Goal: Register for event/course

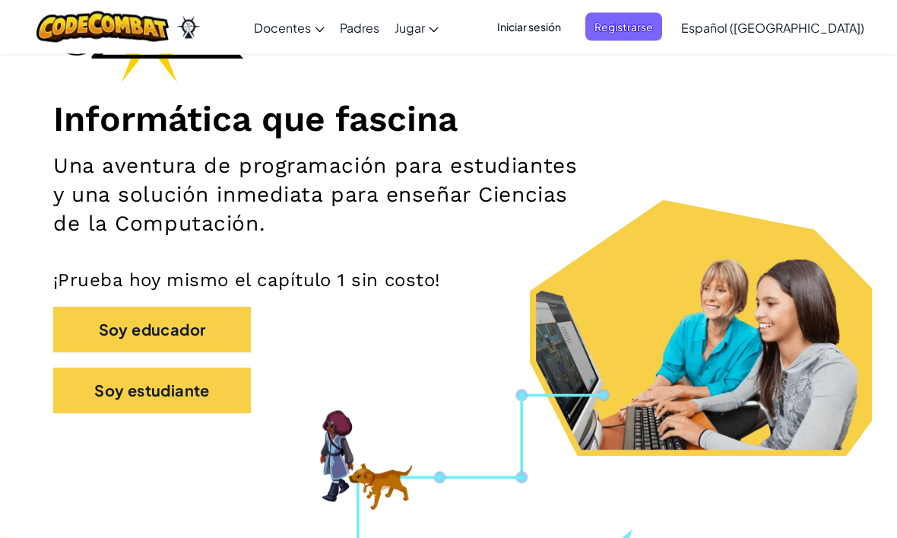
scroll to position [145, 0]
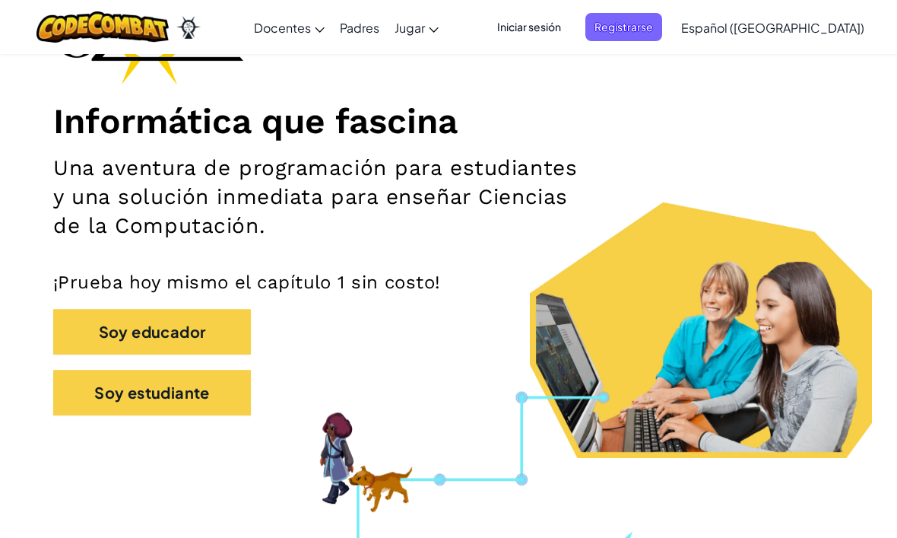
click at [196, 402] on button "Soy estudiante" at bounding box center [152, 393] width 198 height 46
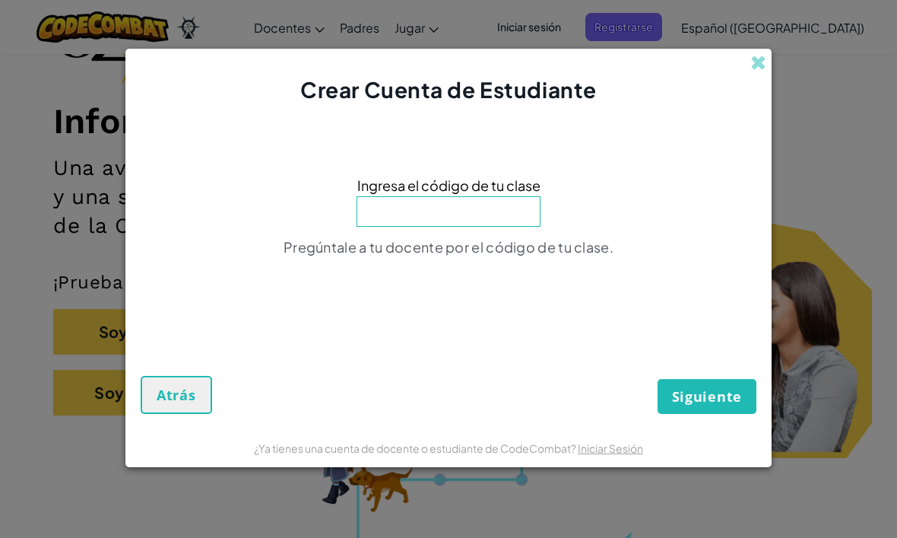
click at [443, 227] on input at bounding box center [449, 211] width 184 height 30
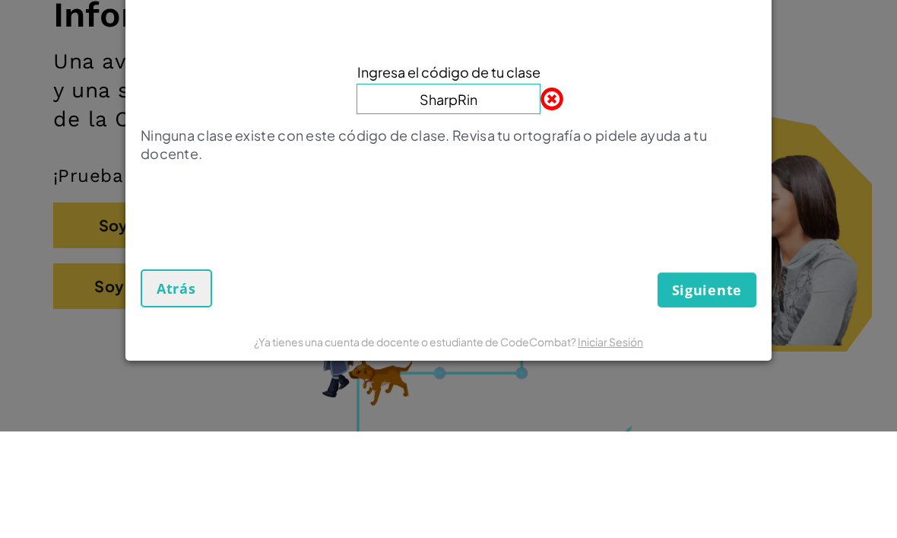
type input "SharpRing"
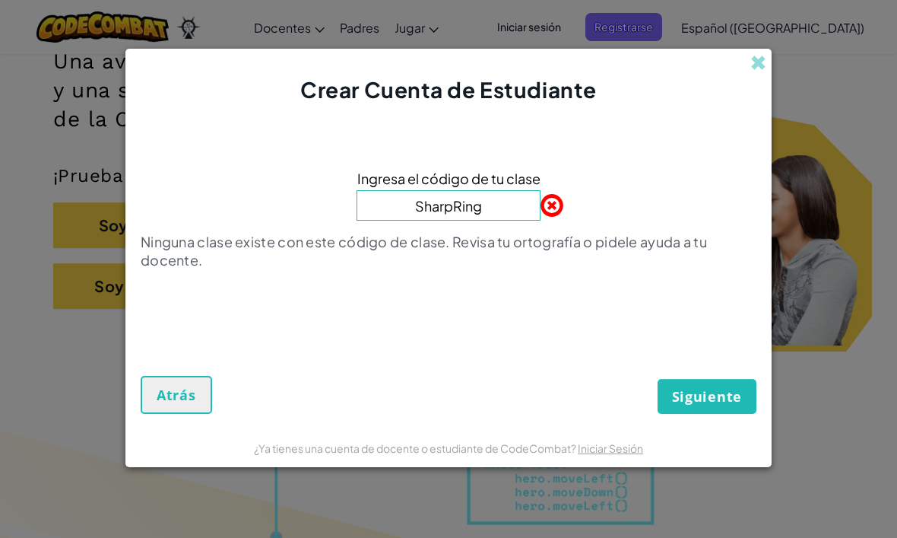
click at [504, 221] on input "SharpRing" at bounding box center [449, 205] width 184 height 30
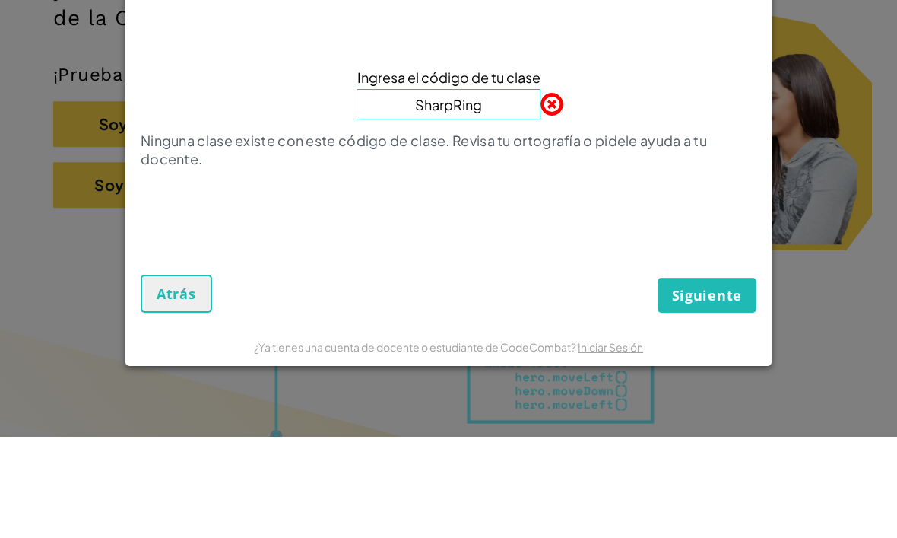
click at [509, 190] on input "SharpRing" at bounding box center [449, 205] width 184 height 30
click at [511, 190] on input "SharpRing" at bounding box center [449, 205] width 184 height 30
type input "SharpRingFork"
click at [707, 379] on button "Siguiente" at bounding box center [707, 396] width 99 height 35
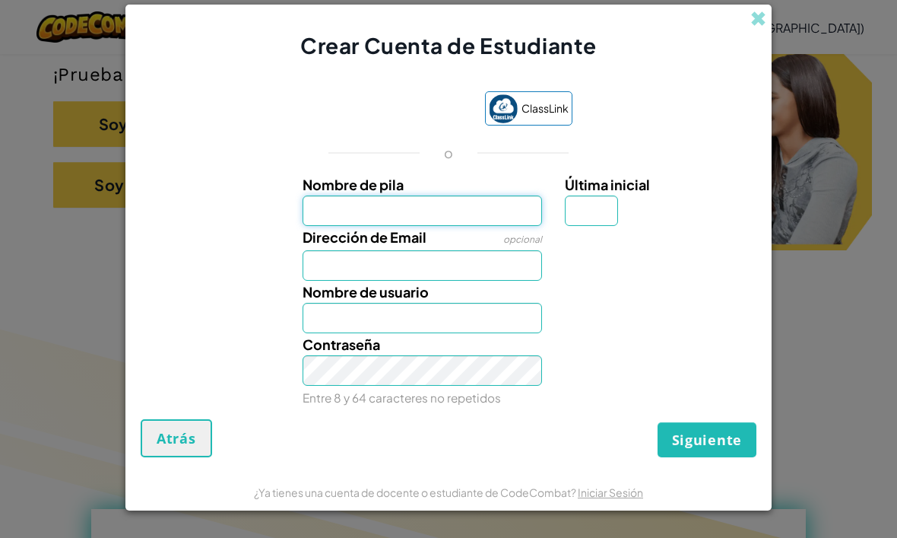
click at [455, 226] on input "Nombre de pila" at bounding box center [423, 210] width 240 height 30
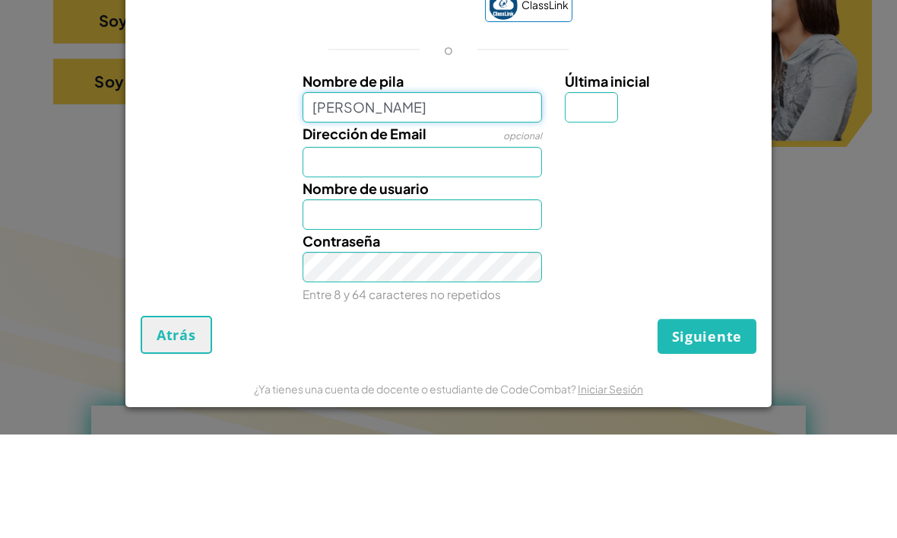
type input "[PERSON_NAME]"
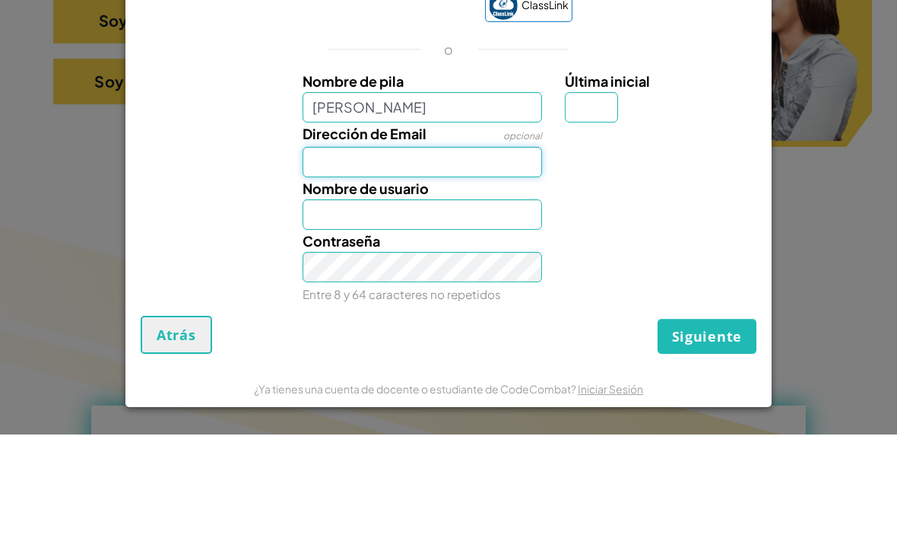
click at [455, 250] on input "Dirección de Email" at bounding box center [423, 265] width 240 height 30
type input "[PERSON_NAME]"
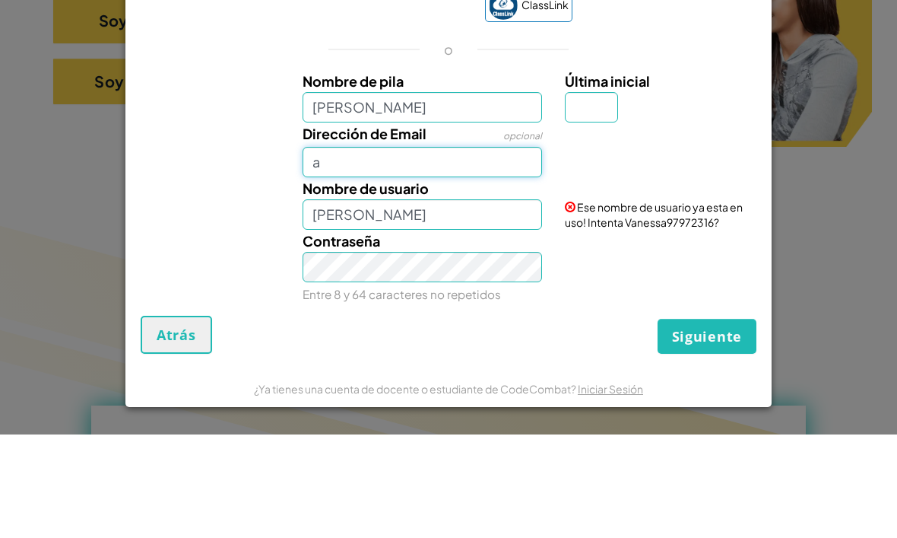
type input "al"
type input "[EMAIL_ADDRESS][DOMAIN_NAME]"
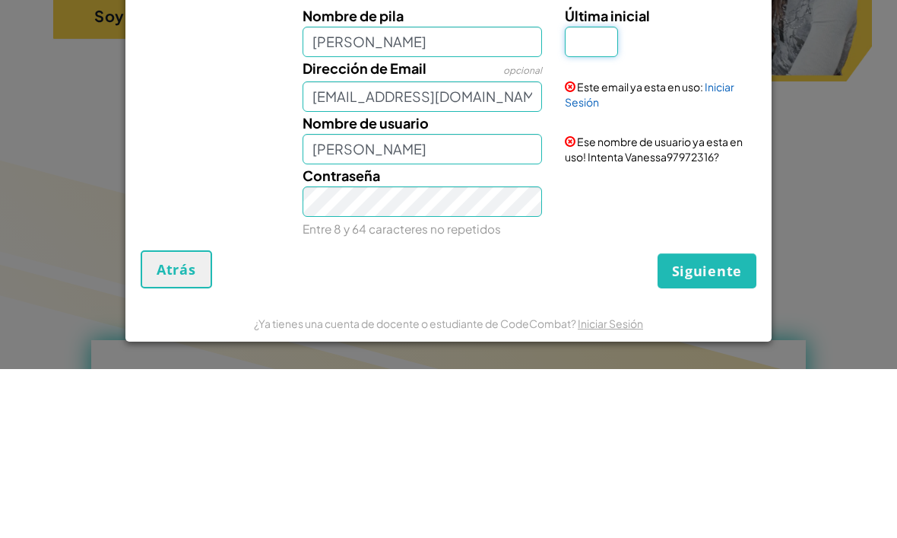
click at [604, 195] on input "Última inicial" at bounding box center [591, 210] width 53 height 30
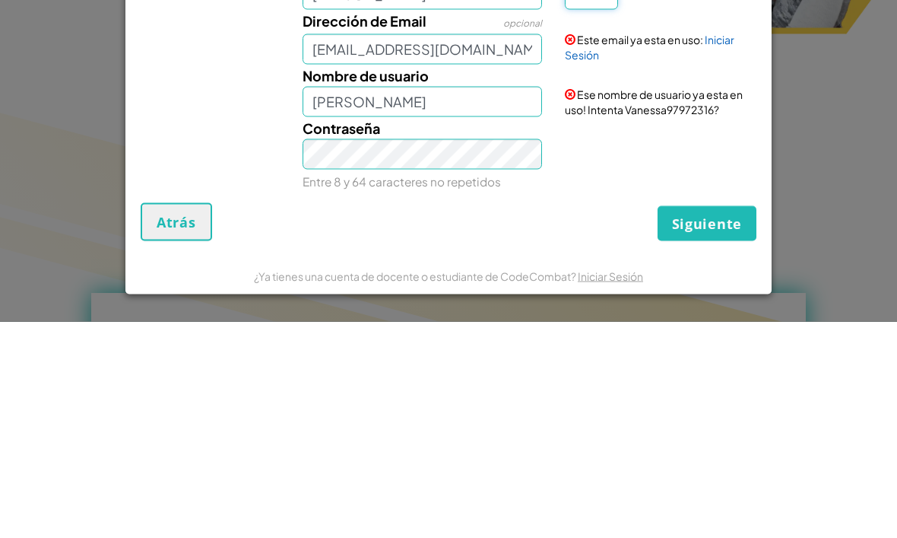
type input "V"
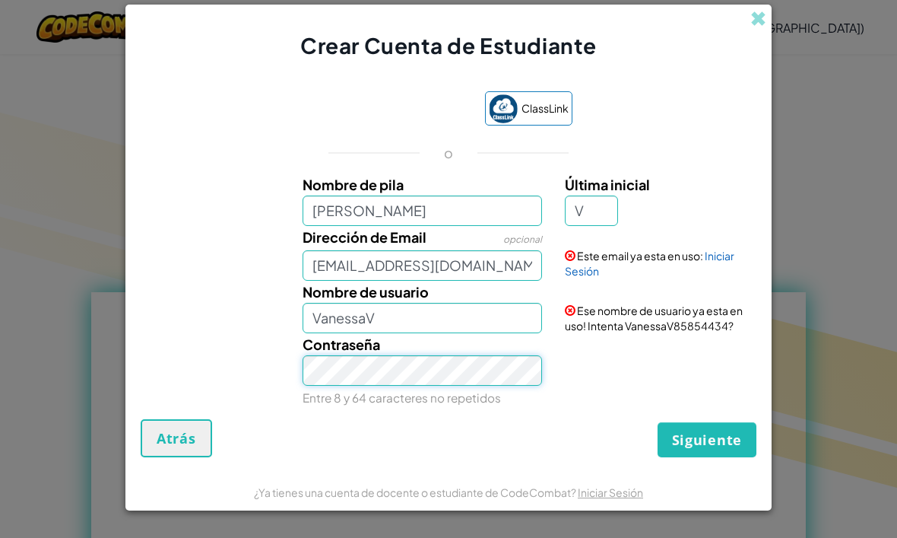
scroll to position [569, 0]
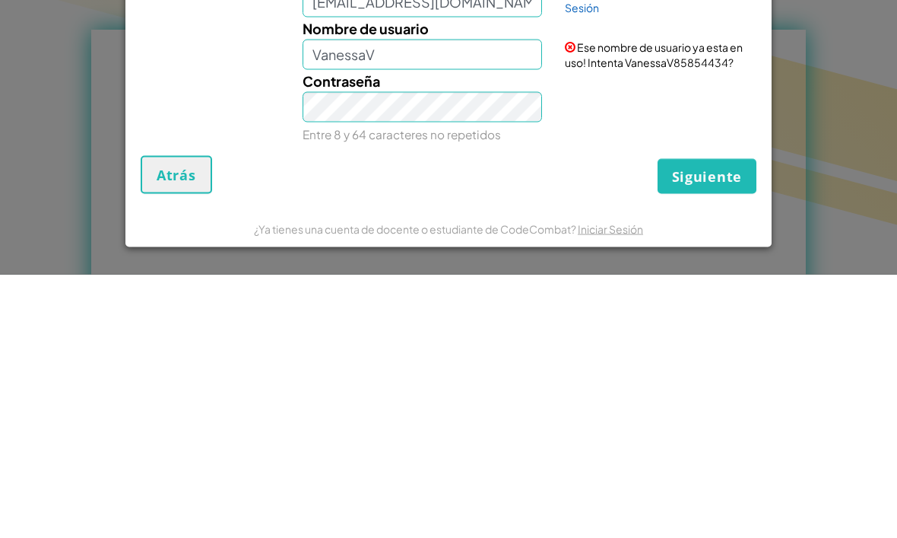
click at [706, 430] on span "Siguiente" at bounding box center [707, 439] width 70 height 18
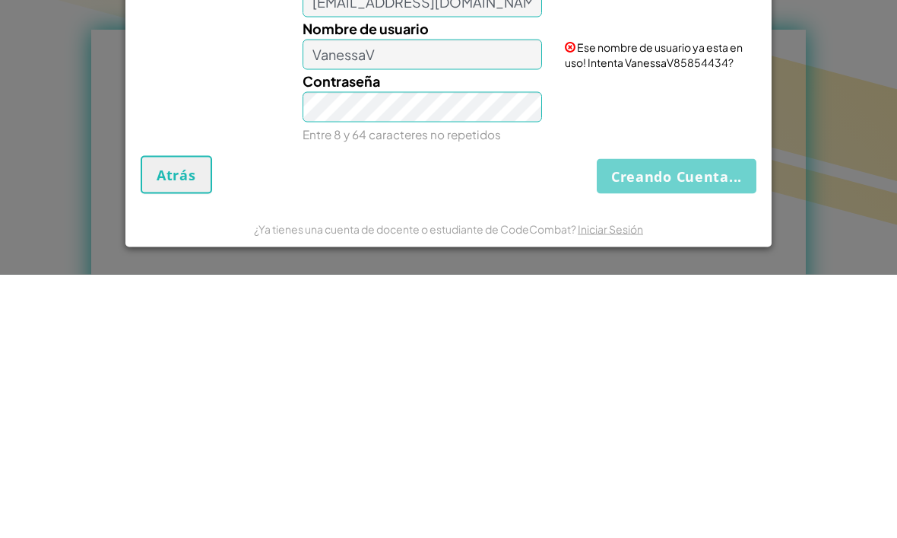
scroll to position [833, 0]
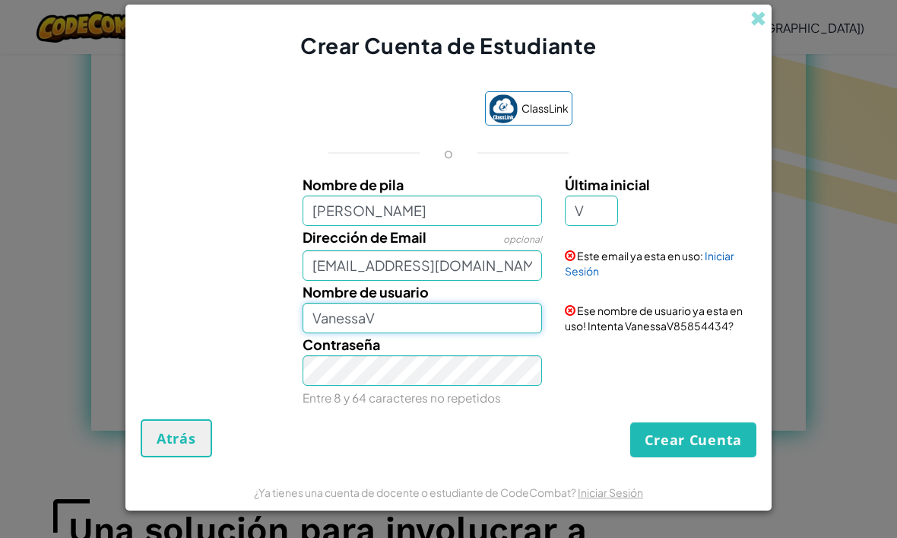
click at [443, 333] on input "VanessaV" at bounding box center [423, 318] width 240 height 30
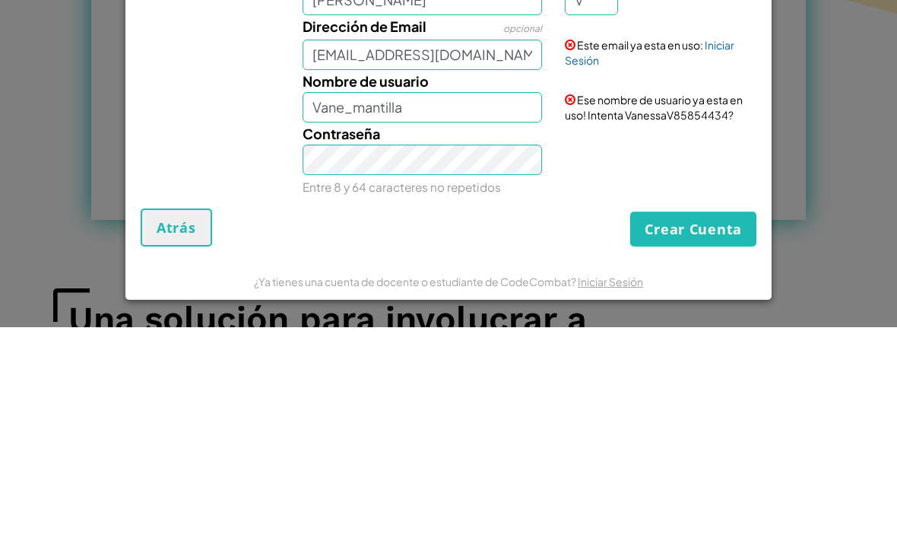
scroll to position [1043, 0]
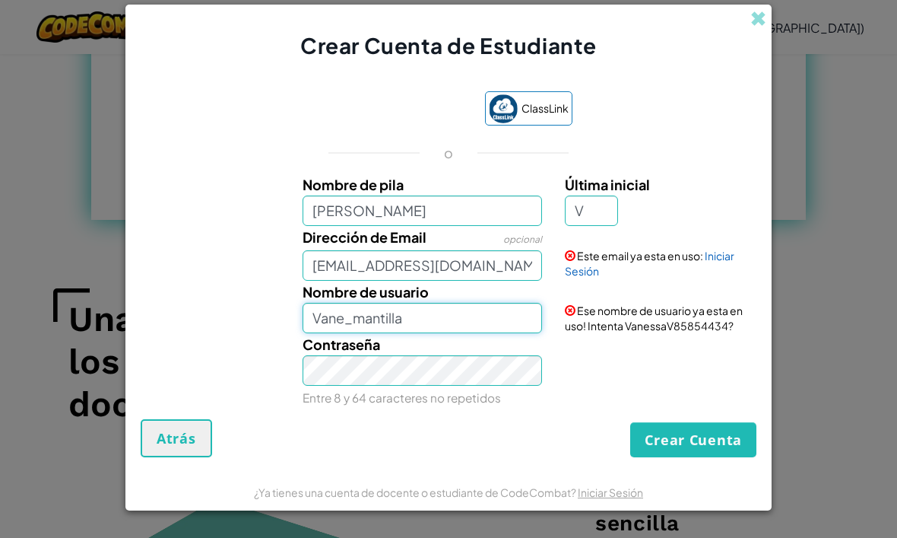
type input "Vane_mantilla"
click at [682, 457] on button "Crear Cuenta" at bounding box center [693, 439] width 126 height 35
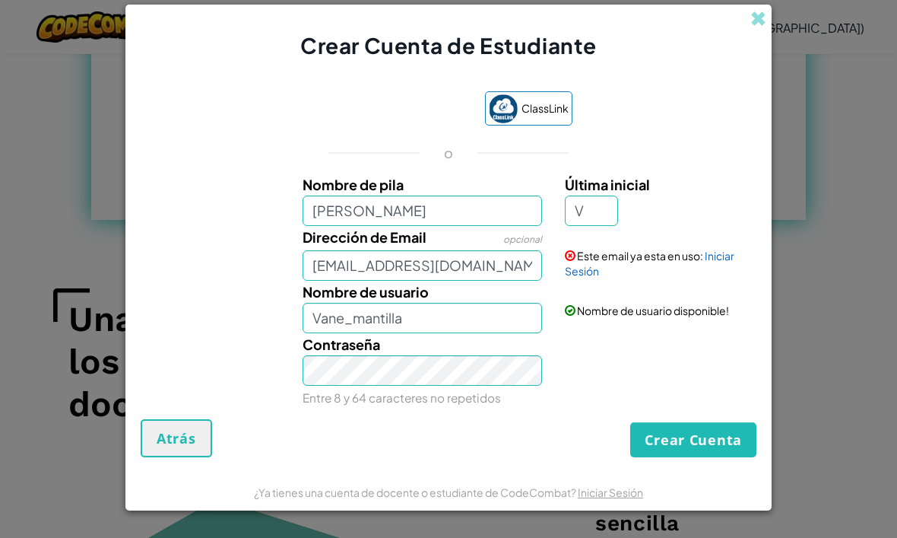
click at [722, 278] on link "Iniciar Sesión" at bounding box center [650, 263] width 170 height 29
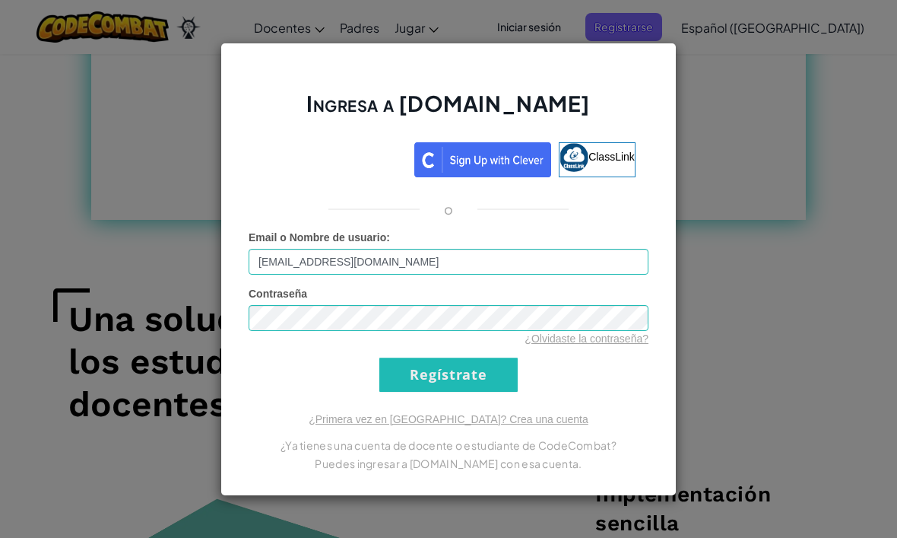
click at [468, 392] on input "Regístrate" at bounding box center [448, 374] width 138 height 34
